Goal: Transaction & Acquisition: Purchase product/service

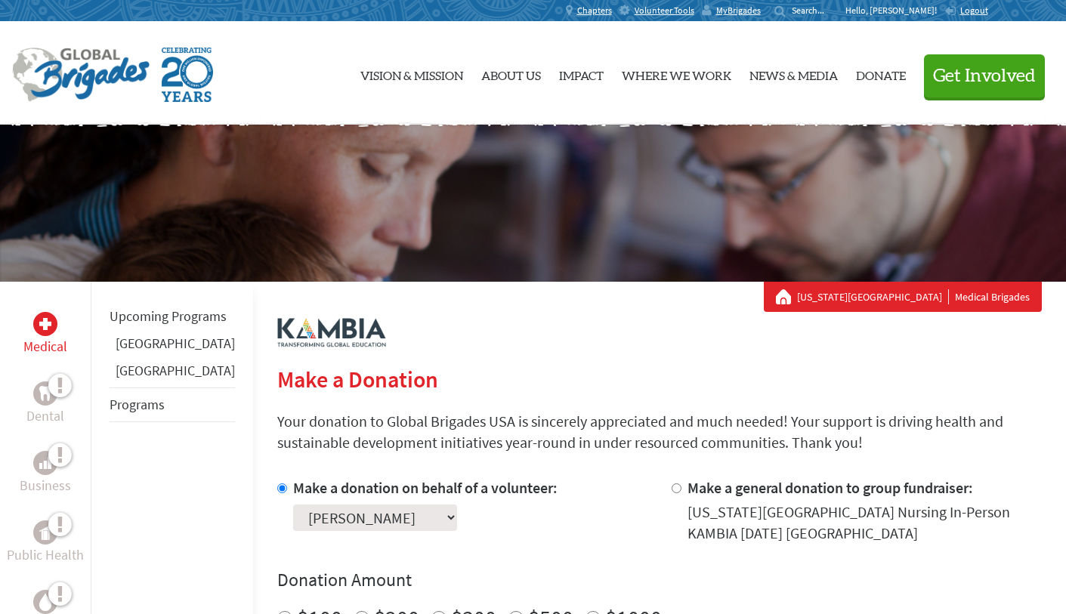
click at [919, 13] on p "Hello, [PERSON_NAME]!" at bounding box center [894, 11] width 99 height 12
click at [906, 11] on p "Hello, [PERSON_NAME]!" at bounding box center [894, 11] width 99 height 12
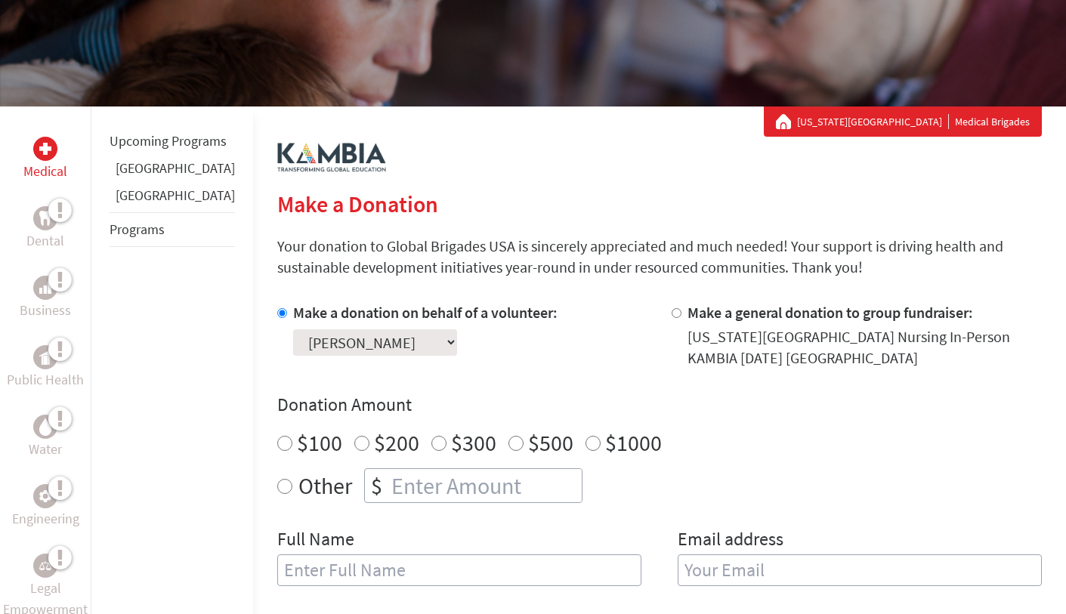
scroll to position [178, 0]
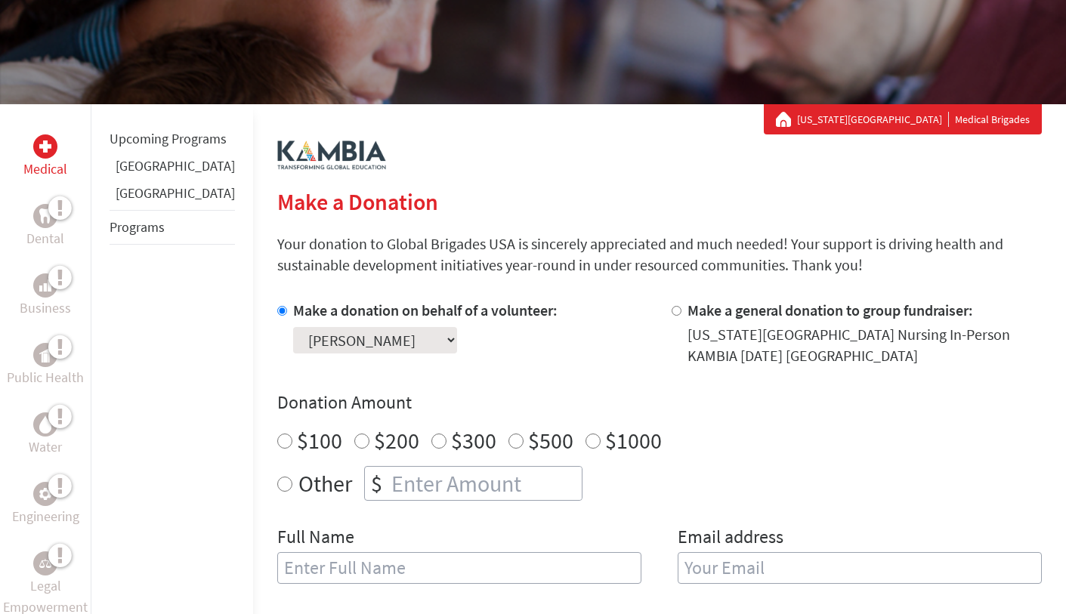
click at [402, 340] on select "Select a volunteer... [PERSON_NAME] [PERSON_NAME] [PERSON_NAME] [PERSON_NAME] […" at bounding box center [375, 340] width 164 height 26
click at [293, 327] on select "Select a volunteer... [PERSON_NAME] [PERSON_NAME] [PERSON_NAME] [PERSON_NAME] […" at bounding box center [375, 340] width 164 height 26
click at [514, 346] on div "Select a volunteer... [PERSON_NAME] [PERSON_NAME] [PERSON_NAME] [PERSON_NAME] […" at bounding box center [425, 337] width 264 height 32
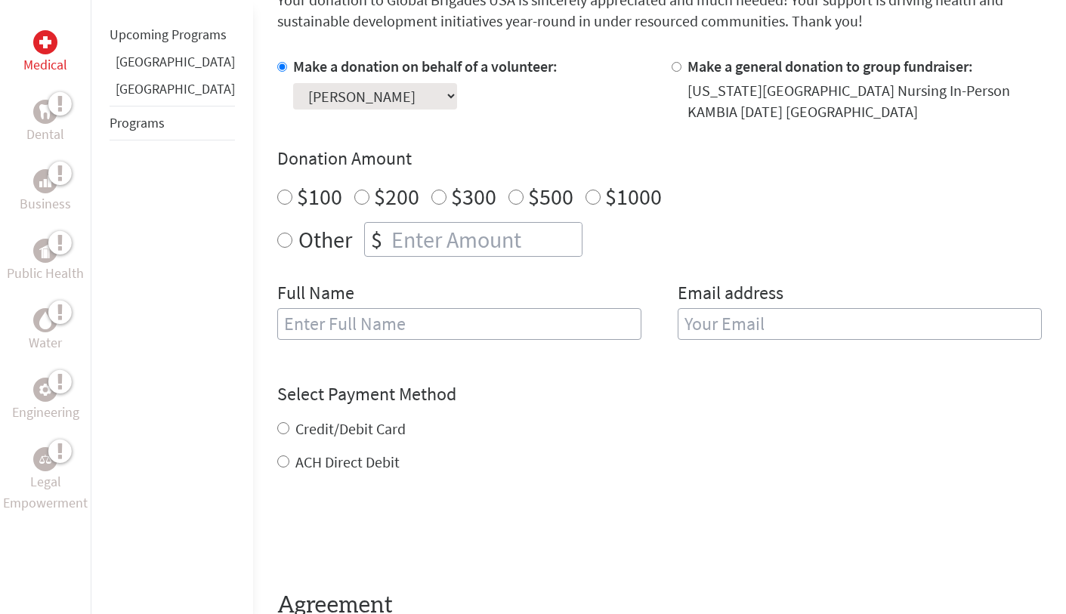
scroll to position [0, 0]
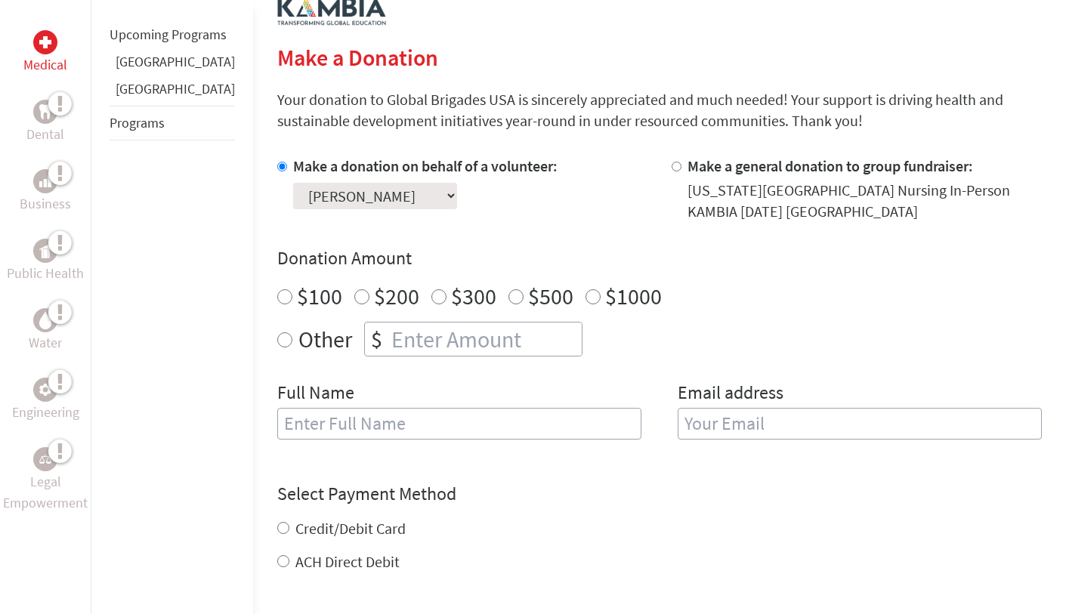
scroll to position [425, 0]
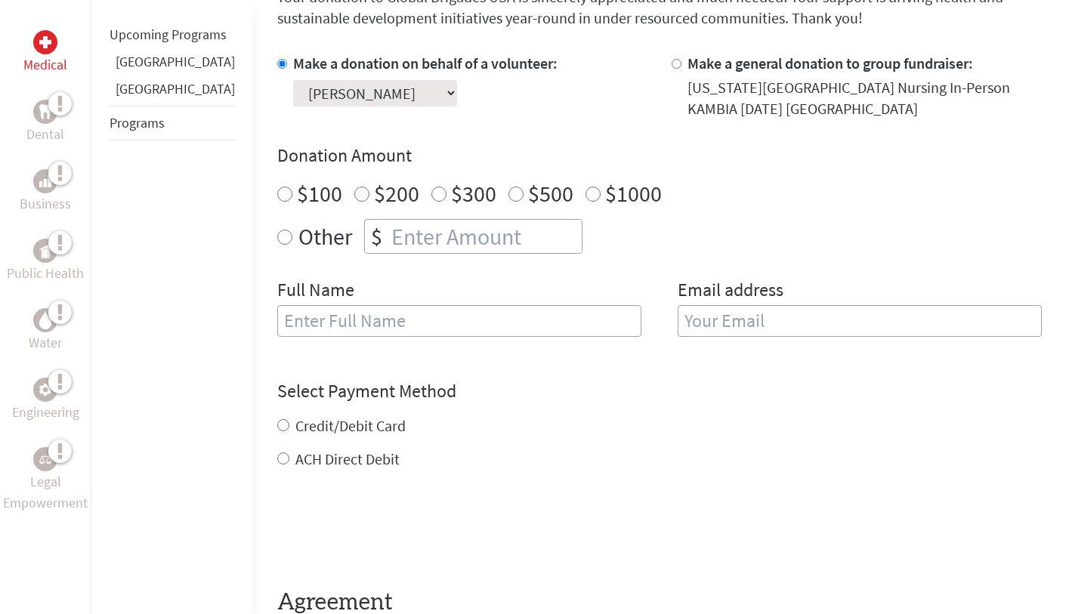
radio input "true"
click at [388, 238] on input "number" at bounding box center [484, 236] width 193 height 33
type input "1095"
click at [656, 227] on div "Other $ 1095" at bounding box center [659, 236] width 765 height 35
click at [395, 323] on input "text" at bounding box center [459, 321] width 364 height 32
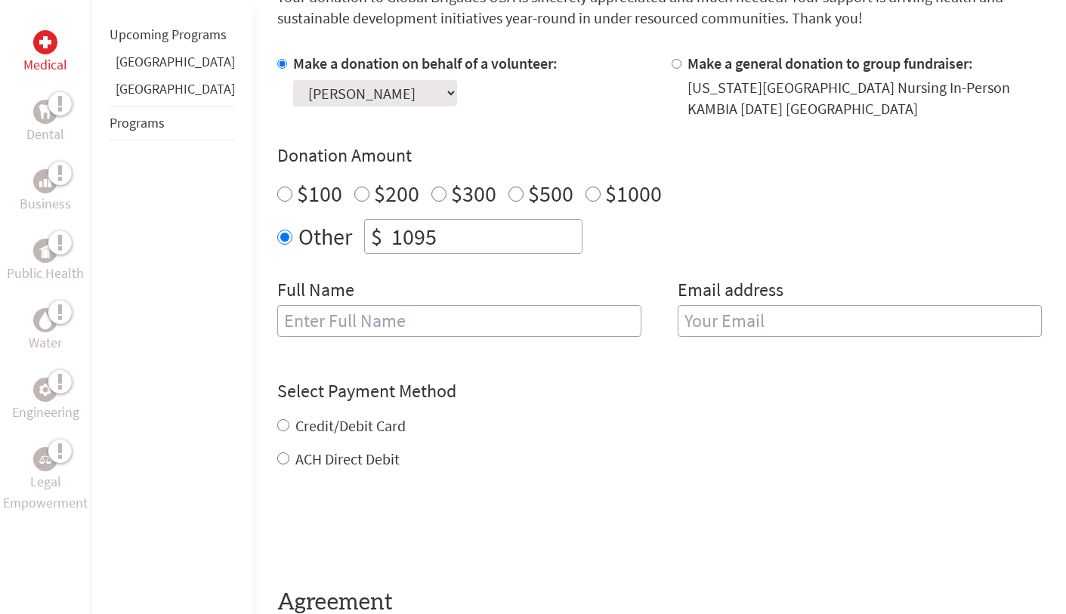
type input "Nicole L Bushnell"
type input "nikbushnell@gmail.com"
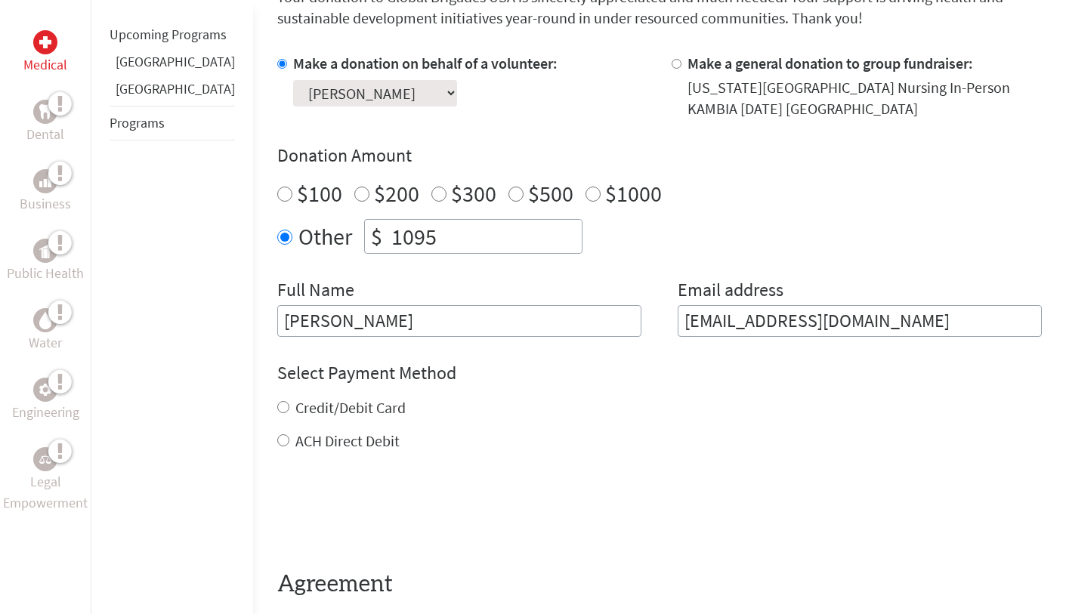
click at [277, 409] on input "Credit/Debit Card" at bounding box center [283, 407] width 12 height 12
radio input "true"
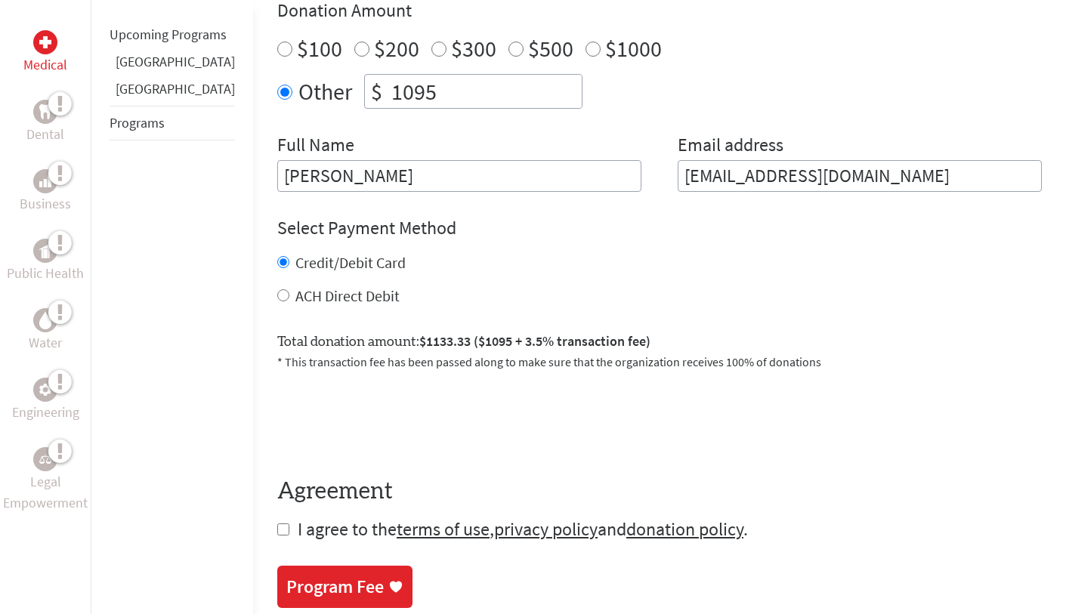
scroll to position [581, 0]
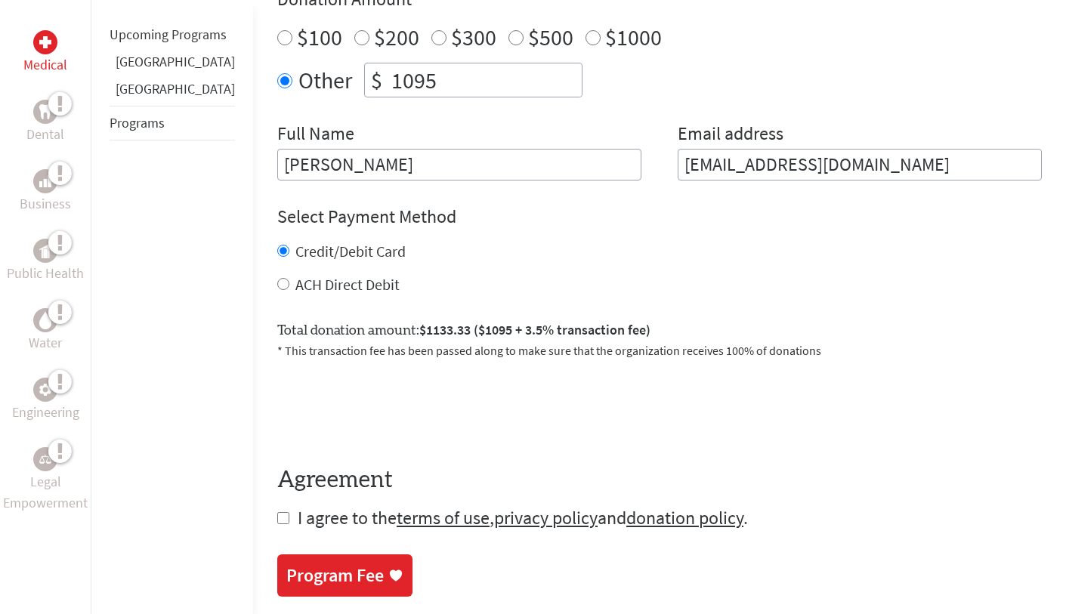
click at [277, 519] on input "checkbox" at bounding box center [283, 518] width 12 height 12
checkbox input "true"
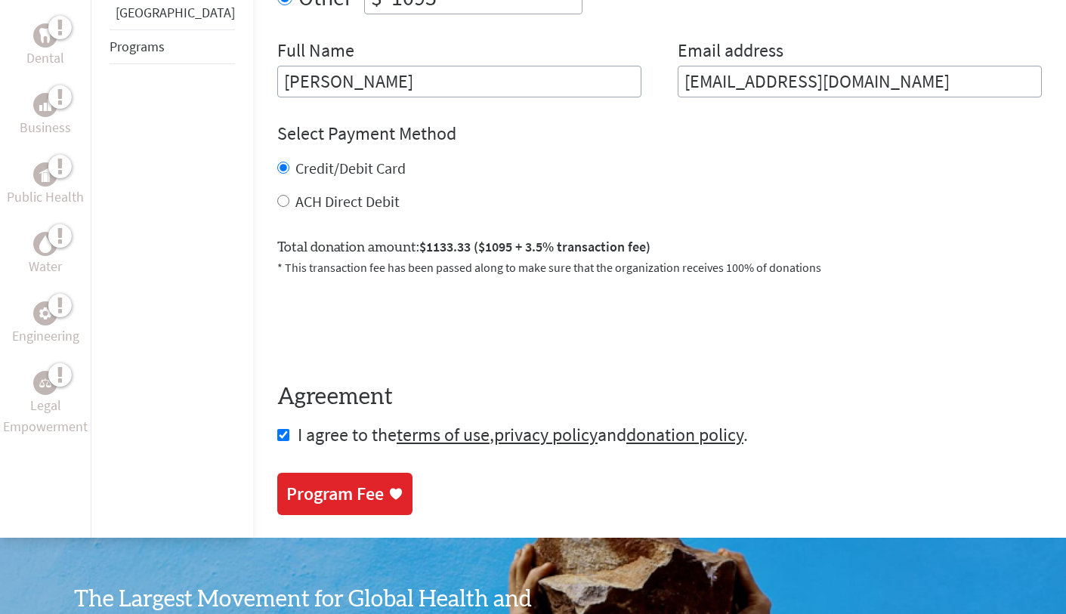
scroll to position [666, 0]
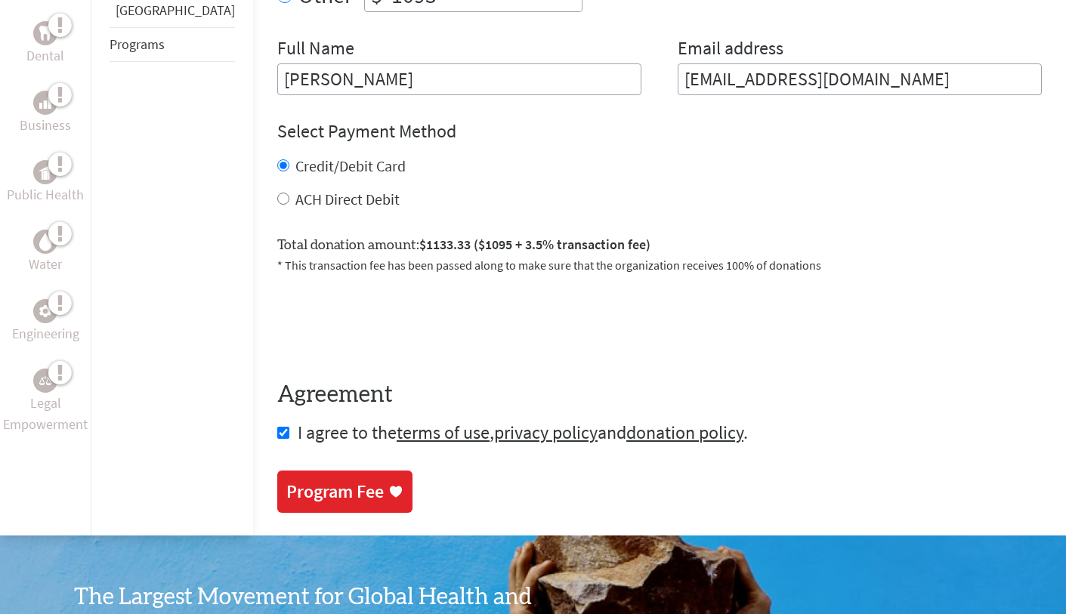
click at [308, 495] on div "Program Fee" at bounding box center [334, 492] width 97 height 24
